Goal: Navigation & Orientation: Find specific page/section

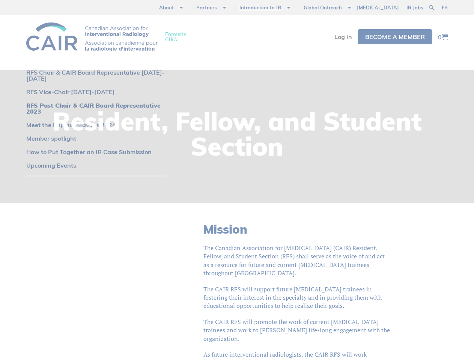
scroll to position [876, 0]
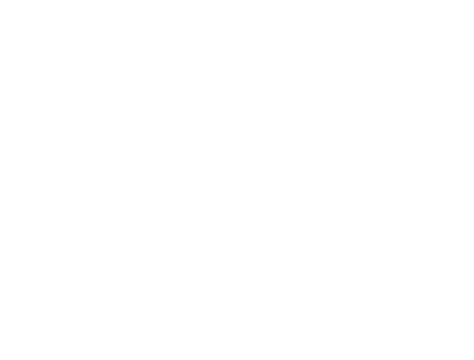
scroll to position [423, 0]
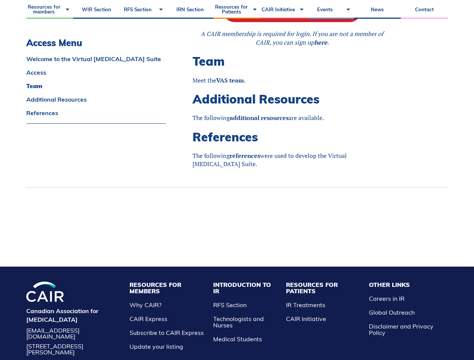
click at [179, 309] on li "Resources for Members Why CAIR? CAIR Express Subscribe to CAIR Express Update y…" at bounding box center [168, 316] width 84 height 68
click at [324, 309] on li "Resources for Patients IR Treatments CAIR Initiative" at bounding box center [323, 316] width 83 height 68
click at [396, 306] on li "Other Links Careers in IR Global Outreach Disclaimer and Privacy Policy" at bounding box center [406, 316] width 82 height 68
